Goal: Task Accomplishment & Management: Manage account settings

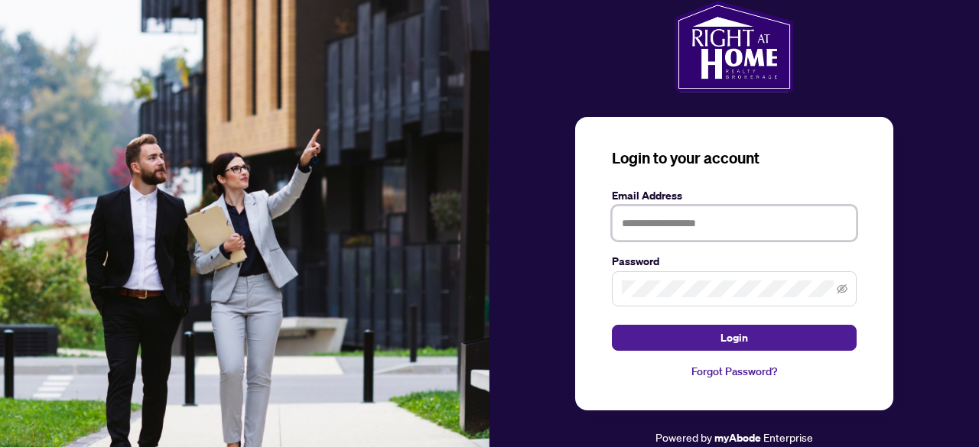
click at [659, 222] on input "text" at bounding box center [734, 223] width 245 height 35
type input "**********"
click at [612, 325] on button "Login" at bounding box center [734, 338] width 245 height 26
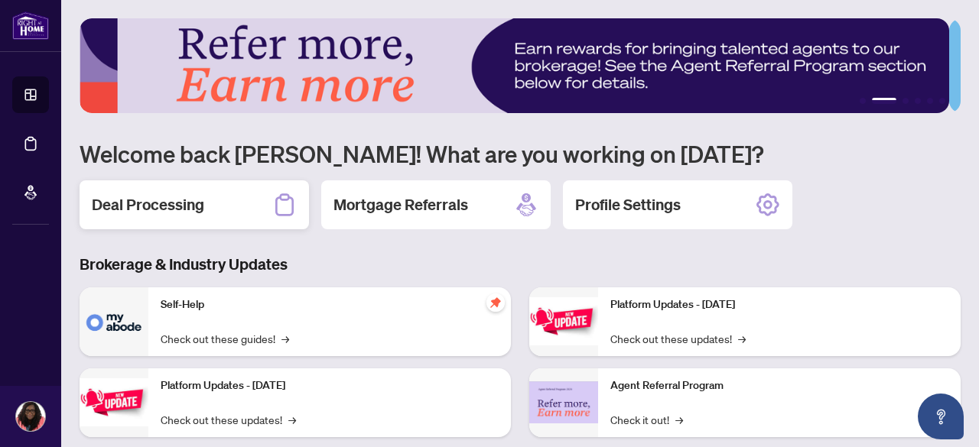
click at [144, 204] on h2 "Deal Processing" at bounding box center [148, 204] width 112 height 21
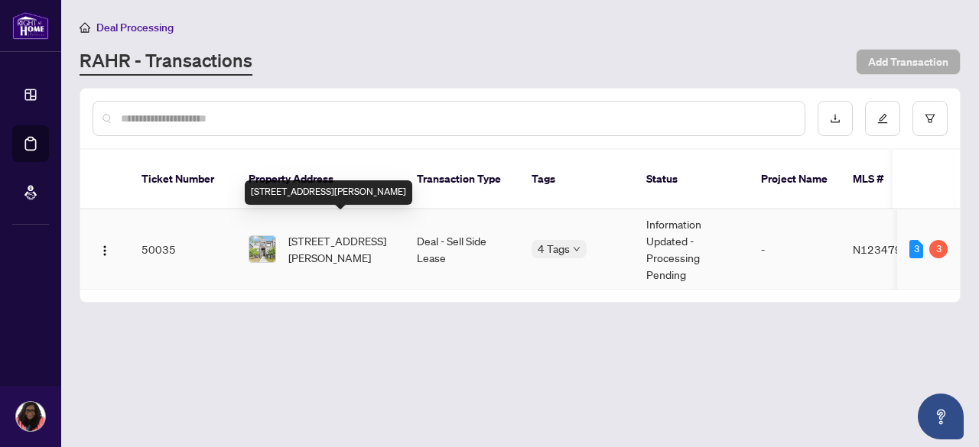
click at [301, 233] on span "[STREET_ADDRESS][PERSON_NAME]" at bounding box center [340, 250] width 104 height 34
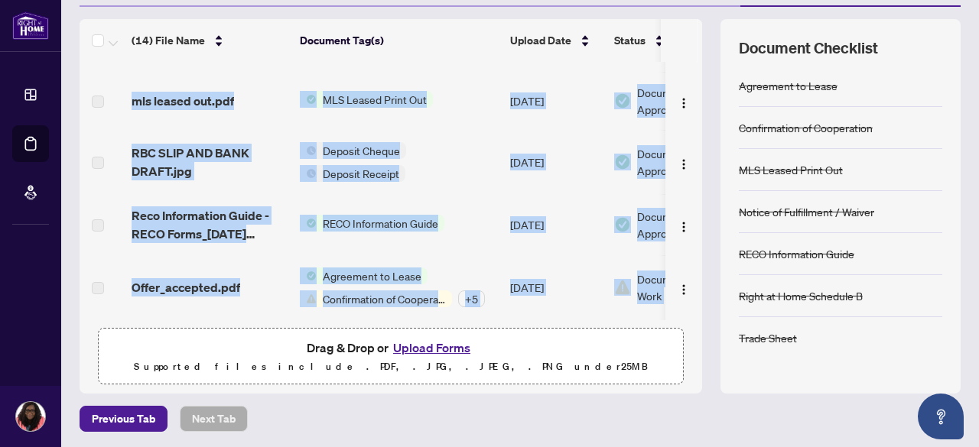
drag, startPoint x: 255, startPoint y: 313, endPoint x: 393, endPoint y: 328, distance: 138.5
click at [393, 328] on div "(14) File Name Document Tag(s) Upload Date Status [STREET_ADDRESS]-Trade Sheet-…" at bounding box center [391, 206] width 623 height 375
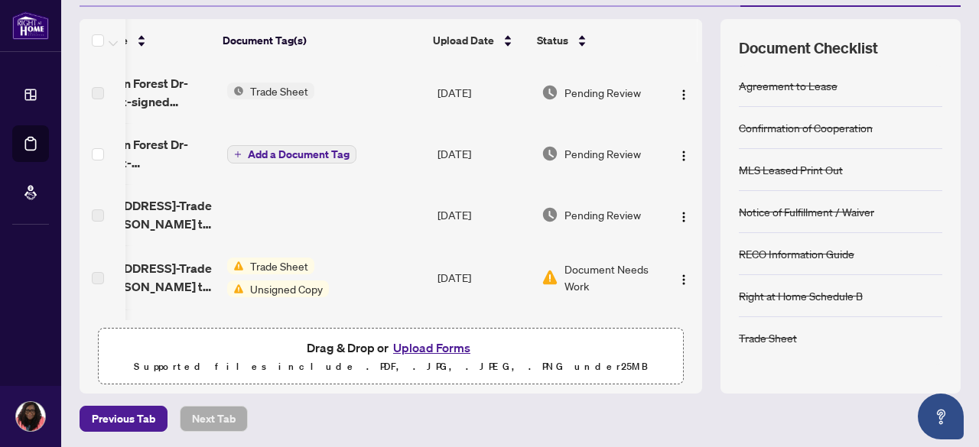
click at [399, 324] on div "(14) File Name Document Tag(s) Upload Date Status [STREET_ADDRESS]-Trade Sheet-…" at bounding box center [391, 206] width 623 height 375
click at [582, 149] on span "Pending Review" at bounding box center [602, 153] width 76 height 17
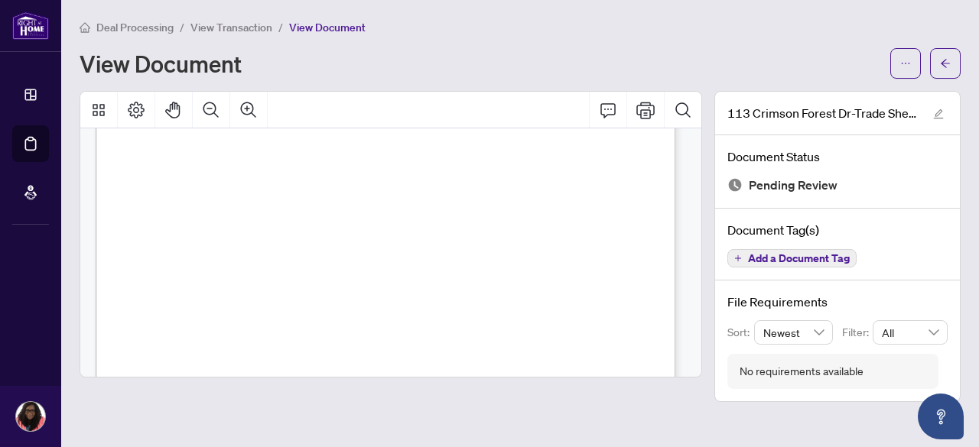
scroll to position [467, 0]
click at [472, 177] on span "Signature:_____________________________________________" at bounding box center [521, 178] width 254 height 8
click at [458, 175] on span "Signature:_____________________________________________" at bounding box center [521, 178] width 254 height 8
click at [737, 259] on icon "plus" at bounding box center [738, 259] width 6 height 1
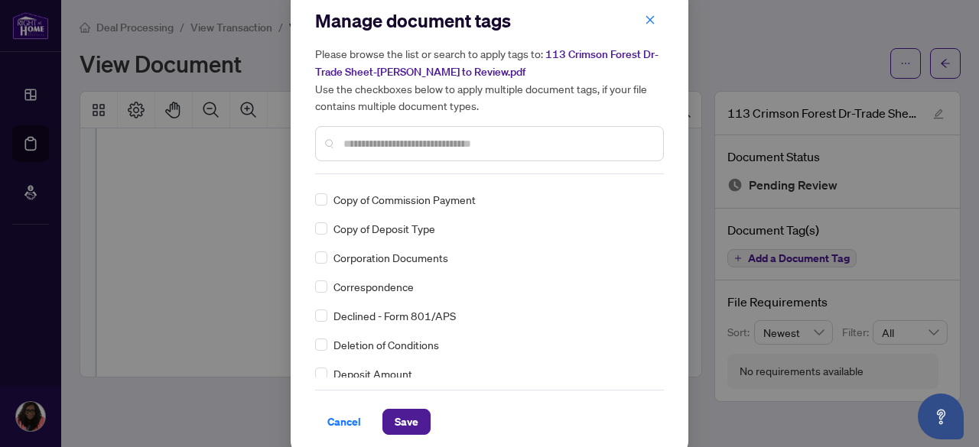
scroll to position [25, 0]
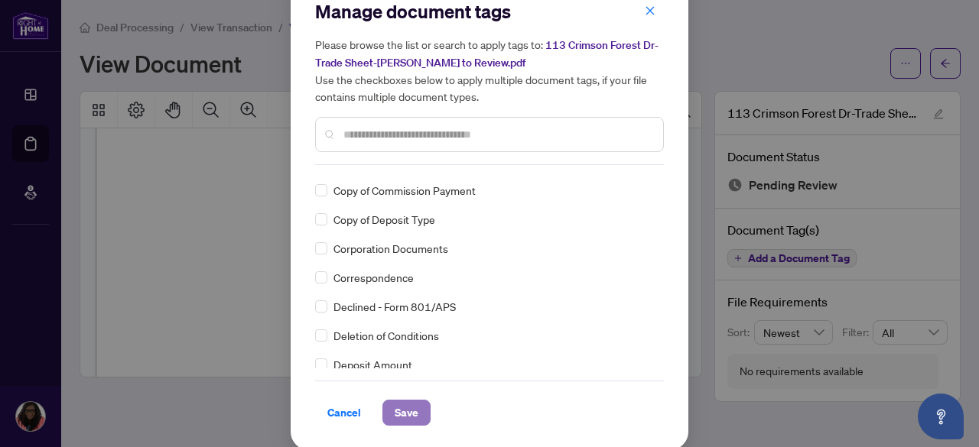
click at [396, 408] on span "Save" at bounding box center [407, 413] width 24 height 24
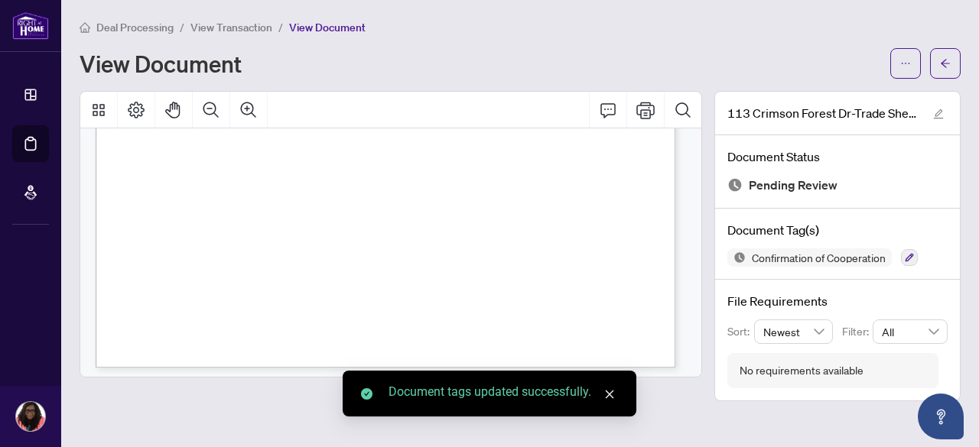
scroll to position [543, 0]
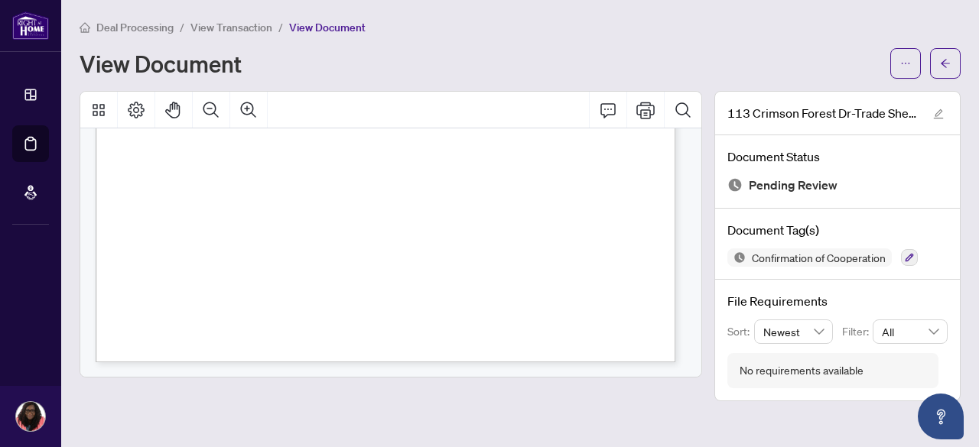
click at [279, 278] on div "Right at Home Realty 2513650 [STREET_ADDRESS][PERSON_NAME] Property: Type: RESI…" at bounding box center [455, 77] width 719 height 930
click at [255, 305] on span "Signature: _____________________________________________" at bounding box center [252, 308] width 226 height 7
click at [252, 305] on span "Signature: _____________________________________________" at bounding box center [252, 308] width 226 height 7
click at [737, 184] on img at bounding box center [734, 184] width 15 height 15
click at [938, 115] on icon "edit" at bounding box center [938, 114] width 11 height 11
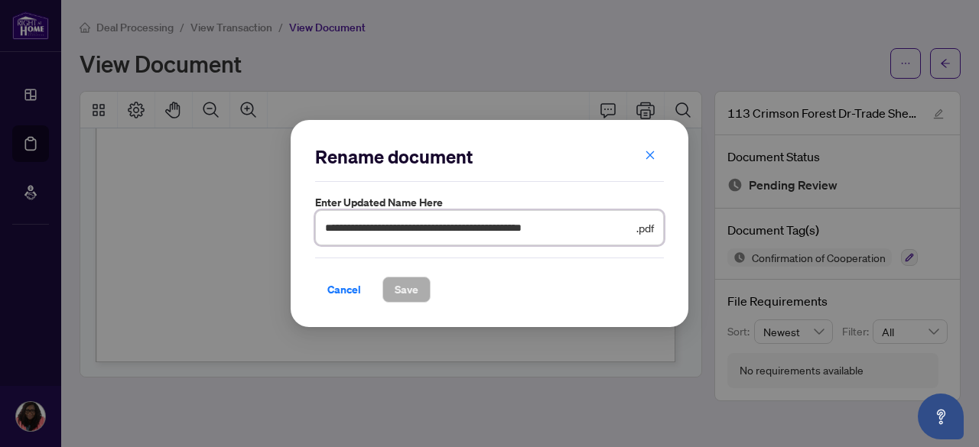
click at [612, 235] on input "**********" at bounding box center [479, 228] width 308 height 17
drag, startPoint x: 586, startPoint y: 233, endPoint x: 564, endPoint y: 238, distance: 21.9
click at [563, 238] on span "**********" at bounding box center [489, 227] width 349 height 35
click at [581, 230] on input "**********" at bounding box center [479, 228] width 308 height 17
click at [539, 233] on input "**********" at bounding box center [479, 228] width 308 height 17
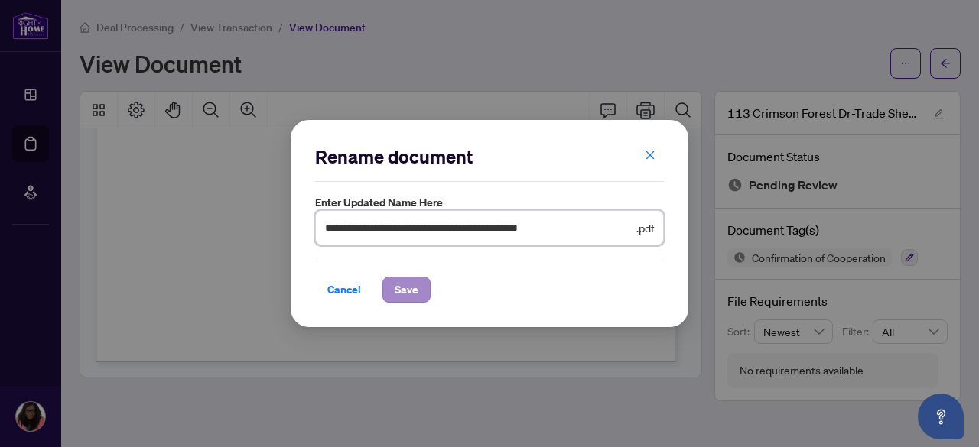
type input "**********"
click at [410, 285] on span "Save" at bounding box center [407, 290] width 24 height 24
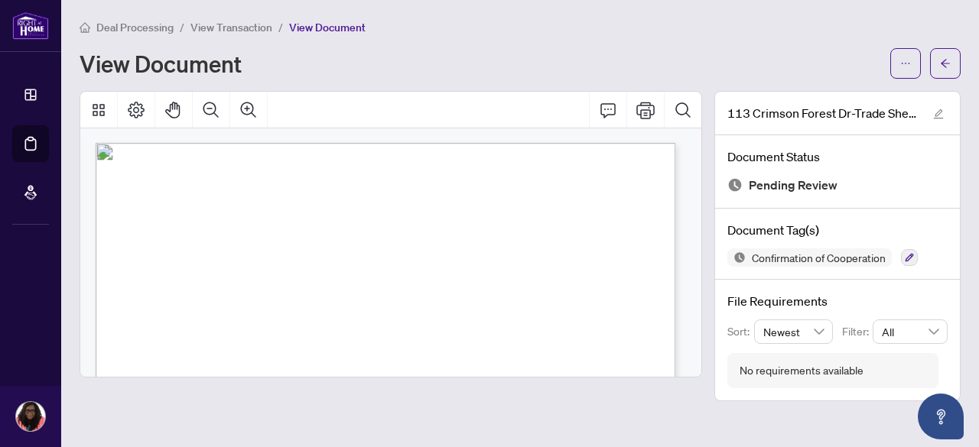
scroll to position [0, 0]
click at [610, 109] on icon "Comment" at bounding box center [608, 110] width 18 height 18
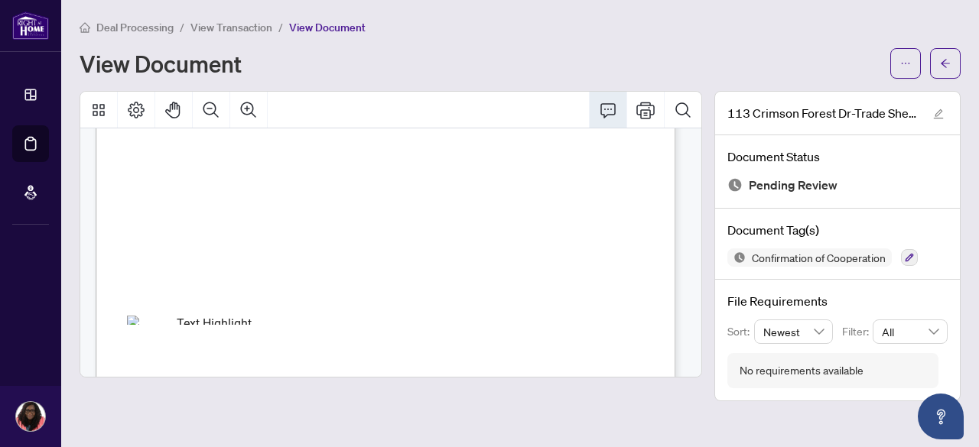
scroll to position [153, 0]
click at [608, 106] on icon "Comment" at bounding box center [608, 110] width 18 height 18
click at [605, 101] on icon "Comment" at bounding box center [608, 110] width 18 height 18
click at [934, 114] on icon "edit" at bounding box center [938, 114] width 11 height 11
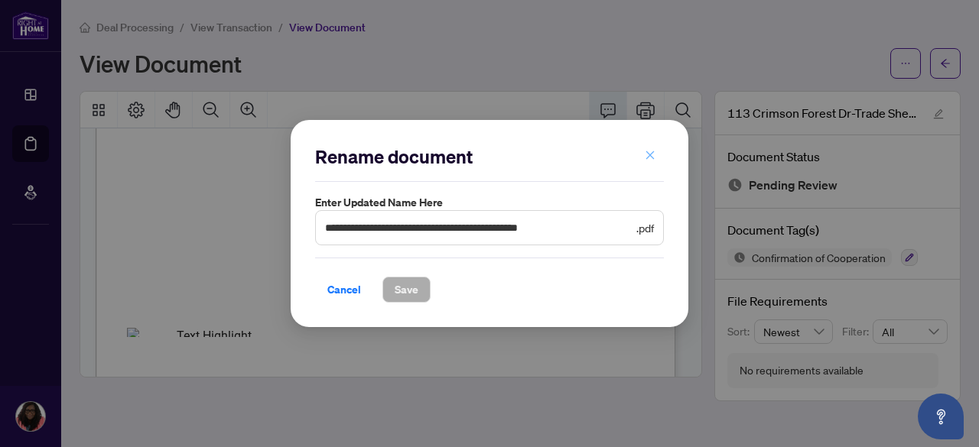
click at [655, 155] on icon "close" at bounding box center [650, 155] width 11 height 11
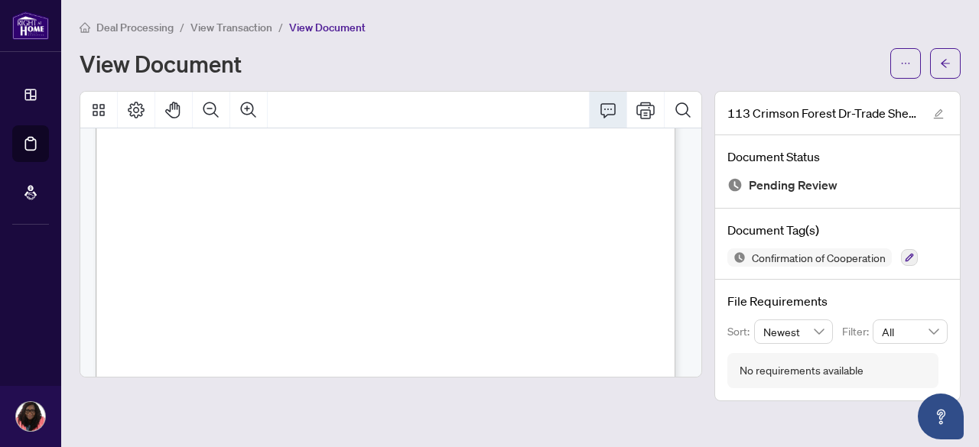
scroll to position [0, 0]
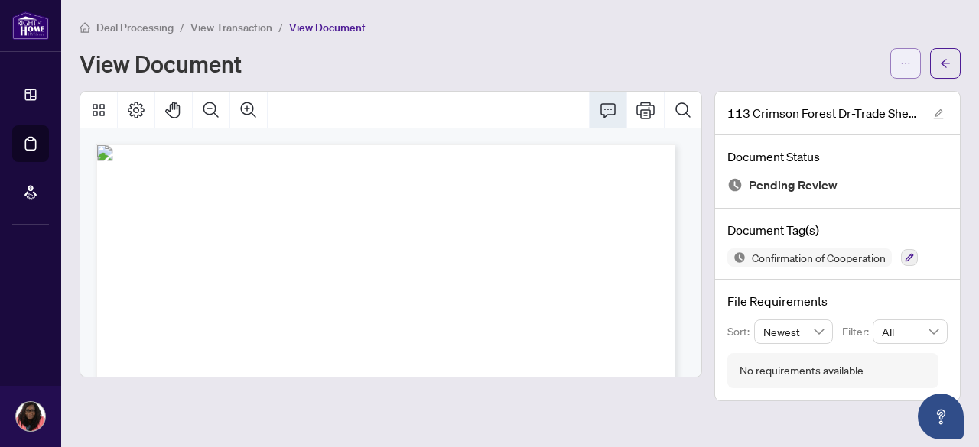
click at [902, 68] on span "button" at bounding box center [905, 63] width 11 height 24
click at [431, 73] on div "View Document" at bounding box center [481, 63] width 802 height 24
click at [950, 63] on icon "arrow-left" at bounding box center [945, 63] width 11 height 11
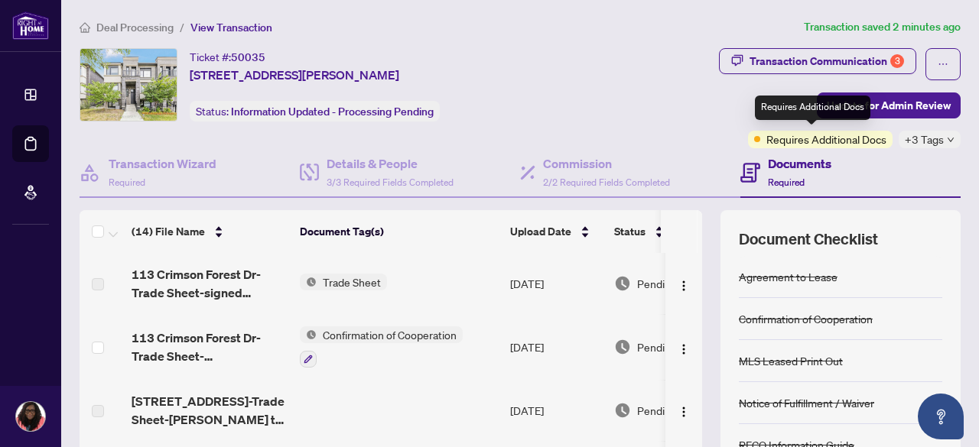
click at [851, 138] on span "Requires Additional Docs" at bounding box center [826, 139] width 120 height 17
click at [802, 164] on h4 "Documents" at bounding box center [799, 164] width 63 height 18
click at [766, 138] on span "Requires Additional Docs" at bounding box center [826, 139] width 120 height 17
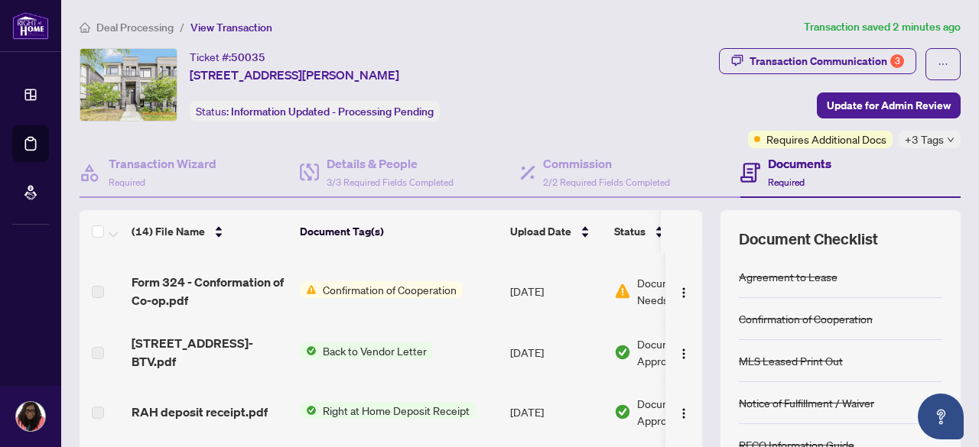
scroll to position [229, 0]
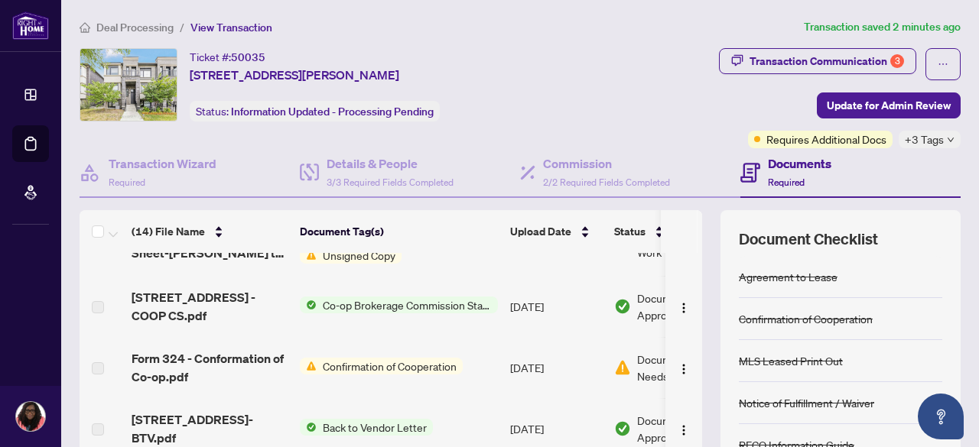
click at [408, 360] on span "Confirmation of Cooperation" at bounding box center [390, 366] width 146 height 17
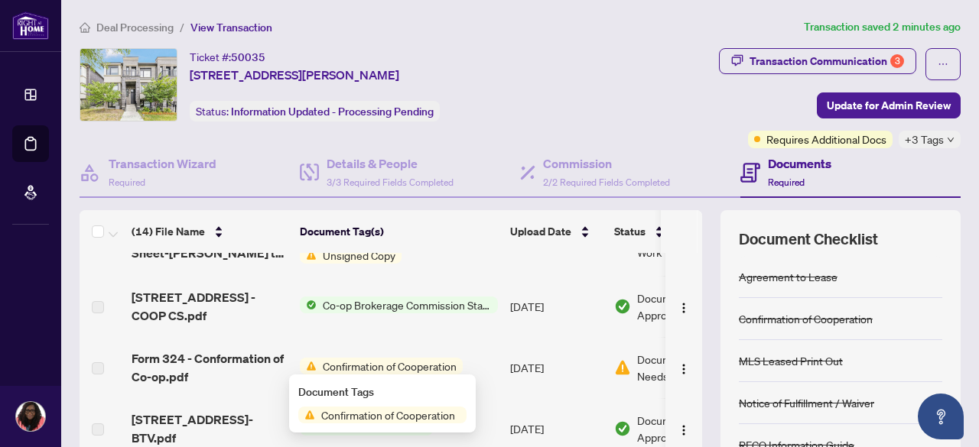
click at [395, 415] on span "Confirmation of Cooperation" at bounding box center [388, 415] width 146 height 17
click at [397, 413] on span "Confirmation of Cooperation" at bounding box center [388, 415] width 146 height 17
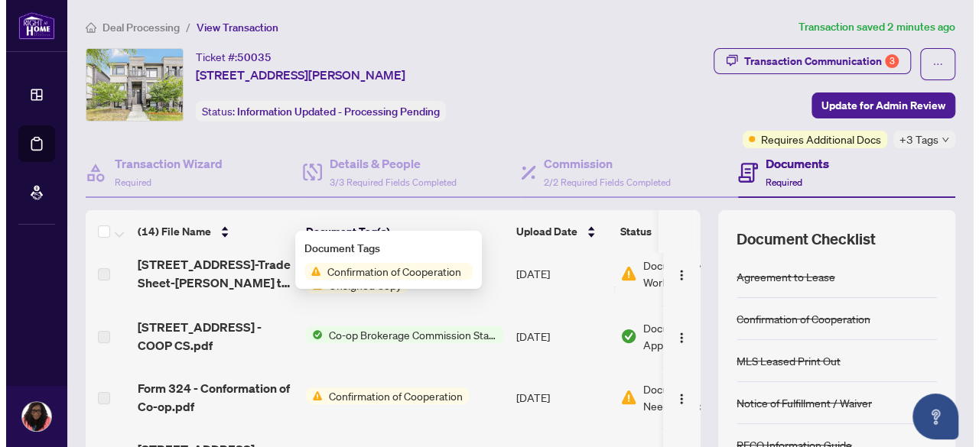
scroll to position [306, 0]
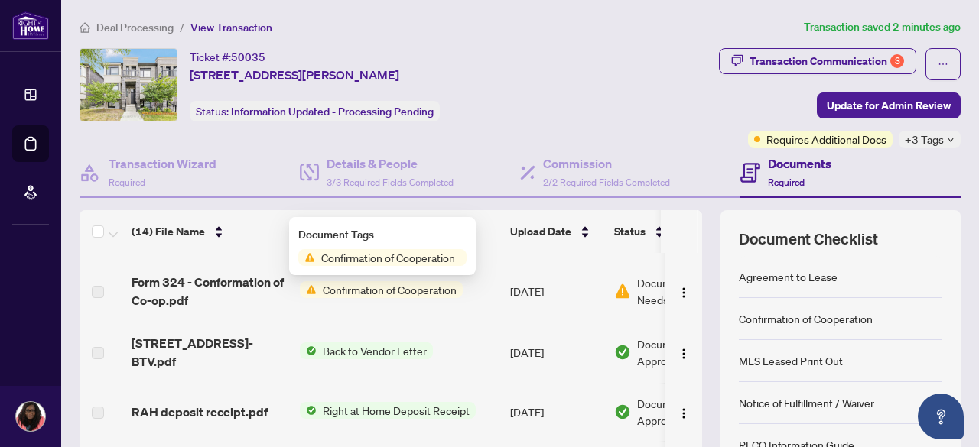
click at [346, 258] on span "Confirmation of Cooperation" at bounding box center [388, 257] width 146 height 17
click at [323, 255] on span "Confirmation of Cooperation" at bounding box center [388, 257] width 146 height 17
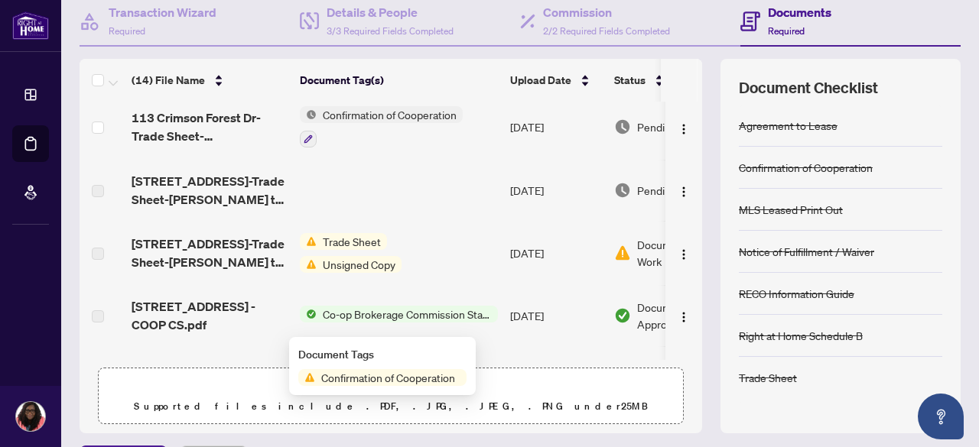
scroll to position [191, 0]
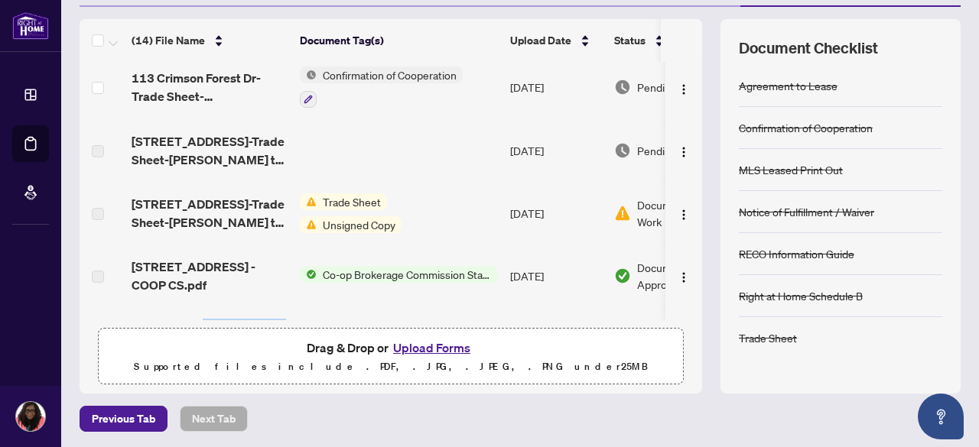
drag, startPoint x: 202, startPoint y: 319, endPoint x: 308, endPoint y: 321, distance: 106.3
click at [308, 321] on div "(14) File Name Document Tag(s) Upload Date Status [STREET_ADDRESS]-Trade Sheet-…" at bounding box center [391, 206] width 623 height 375
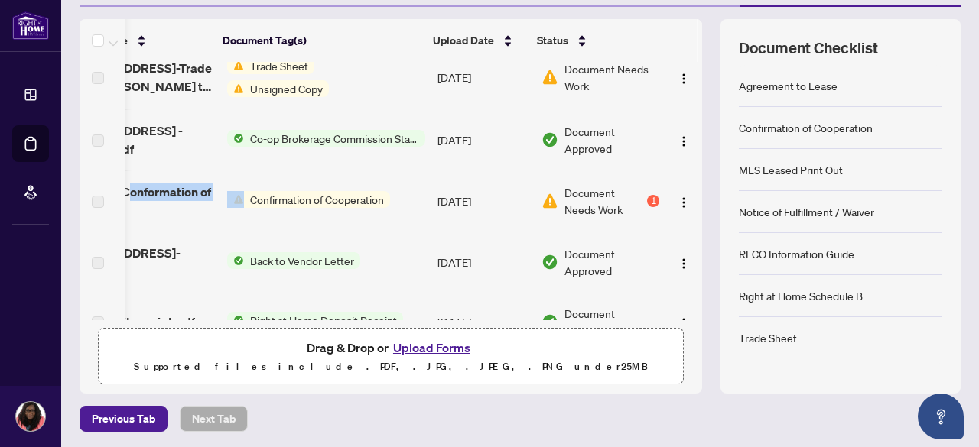
scroll to position [222, 89]
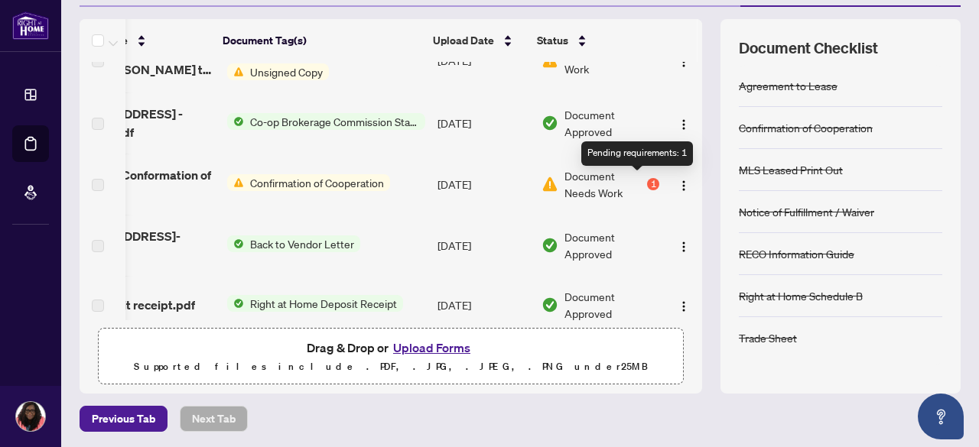
click at [647, 180] on div "1" at bounding box center [653, 184] width 12 height 12
click at [578, 194] on span "Document Needs Work" at bounding box center [604, 185] width 80 height 34
click at [678, 184] on img "button" at bounding box center [684, 186] width 12 height 12
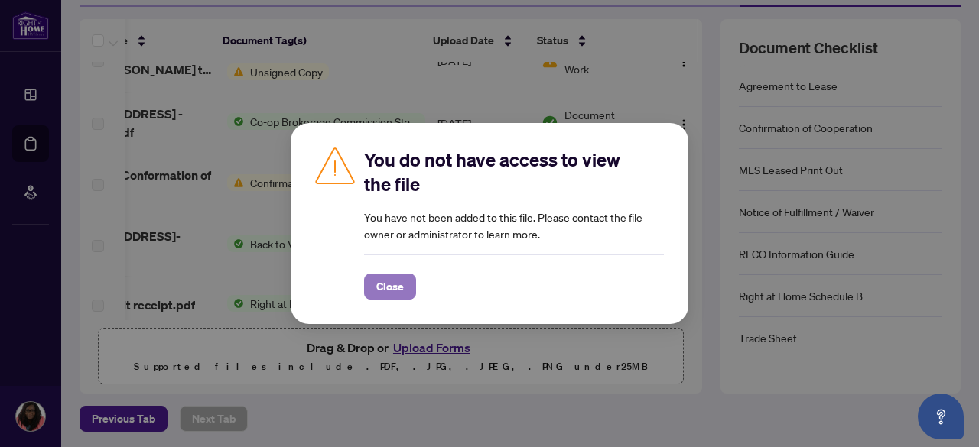
click at [393, 287] on span "Close" at bounding box center [390, 287] width 28 height 24
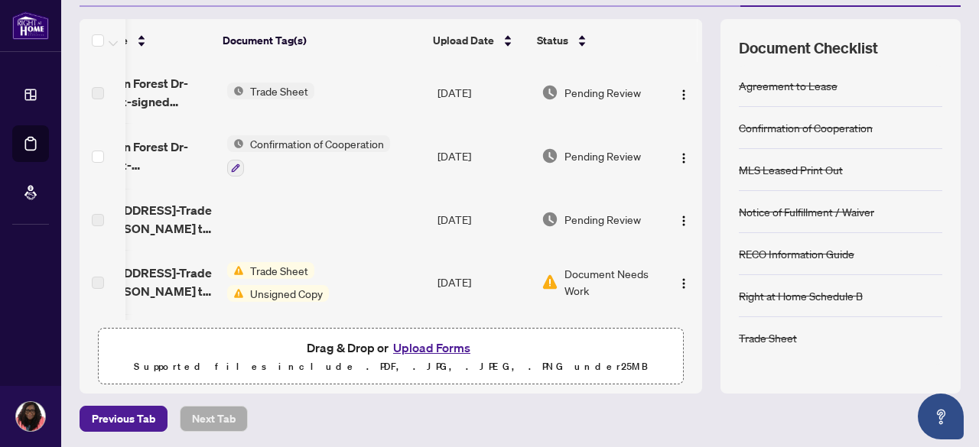
scroll to position [0, 0]
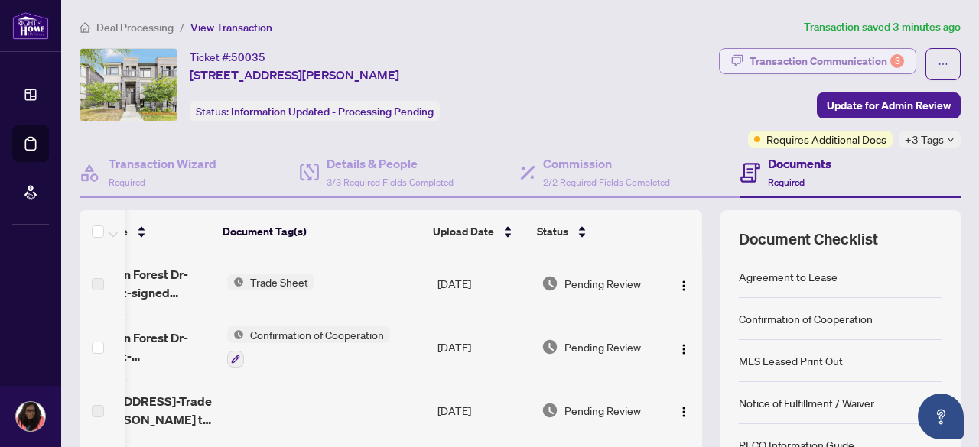
click at [819, 57] on div "Transaction Communication 3" at bounding box center [827, 61] width 155 height 24
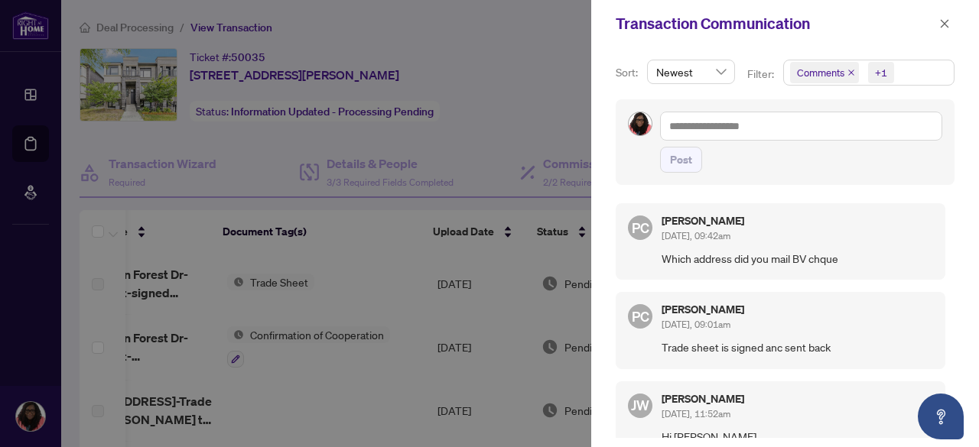
click at [930, 16] on div "Transaction Communication" at bounding box center [775, 23] width 319 height 23
click at [943, 24] on icon "close" at bounding box center [944, 23] width 11 height 11
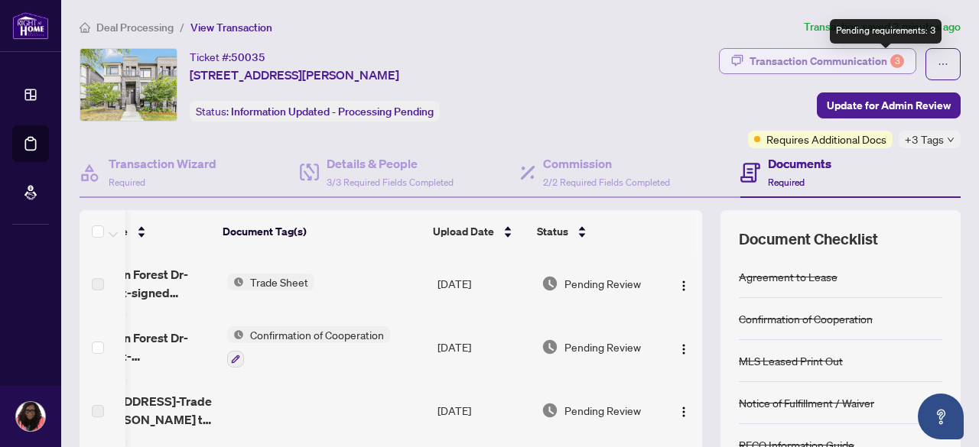
click at [890, 57] on div "3" at bounding box center [897, 61] width 14 height 14
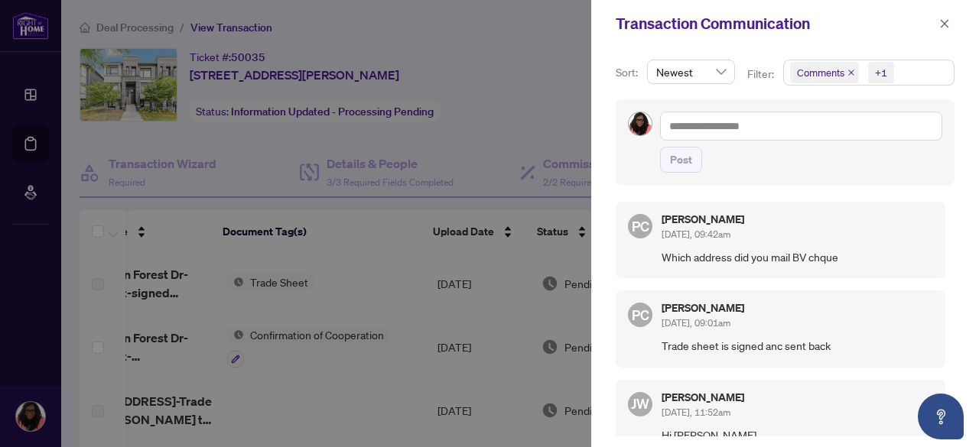
click at [783, 236] on div "[PERSON_NAME] [DATE], 09:42am" at bounding box center [798, 228] width 272 height 28
click at [736, 304] on h5 "[PERSON_NAME]" at bounding box center [703, 308] width 83 height 11
click at [942, 22] on icon "close" at bounding box center [944, 23] width 11 height 11
